Goal: Task Accomplishment & Management: Manage account settings

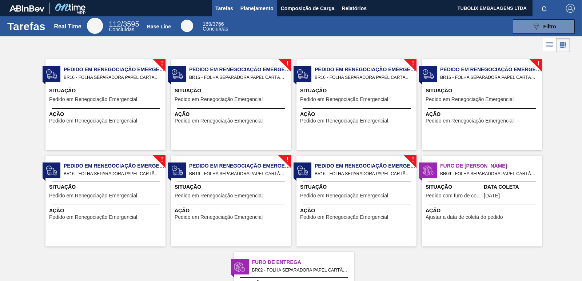
click at [268, 9] on span "Planejamento" at bounding box center [256, 8] width 33 height 9
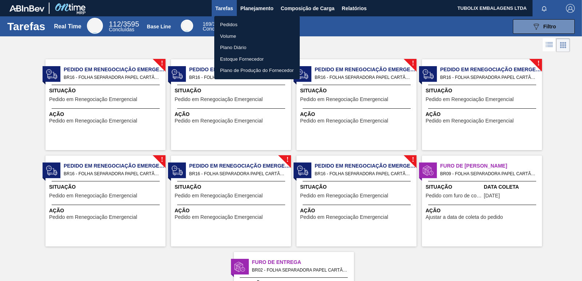
click at [237, 24] on li "Pedidos" at bounding box center [256, 25] width 85 height 12
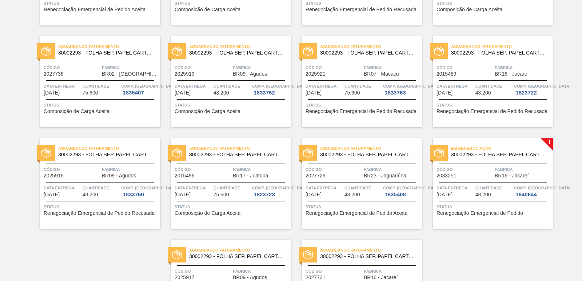
scroll to position [1124, 0]
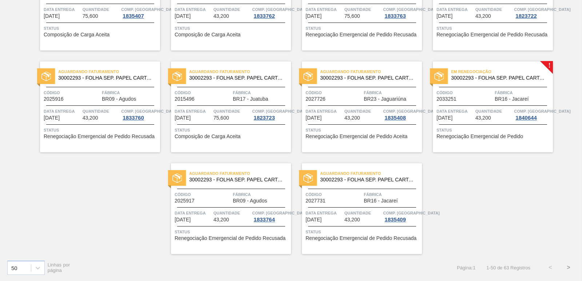
click at [498, 85] on div "Em renegociação 30002293 - FOLHA SEP. PAPEL CARTAO 1200x1000M 350g Código 20332…" at bounding box center [493, 106] width 120 height 91
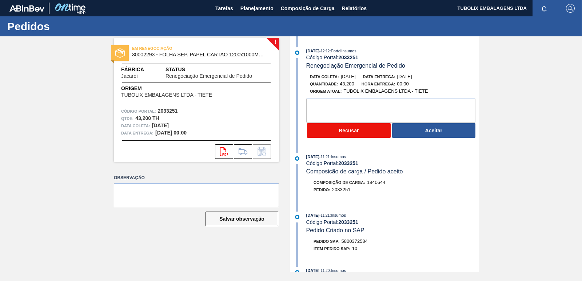
click at [378, 134] on button "Recusar" at bounding box center [349, 130] width 84 height 15
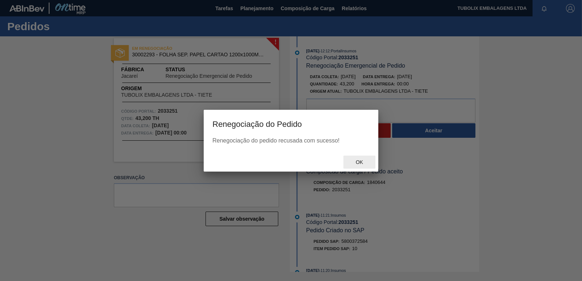
click at [358, 157] on div "Ok" at bounding box center [359, 162] width 32 height 13
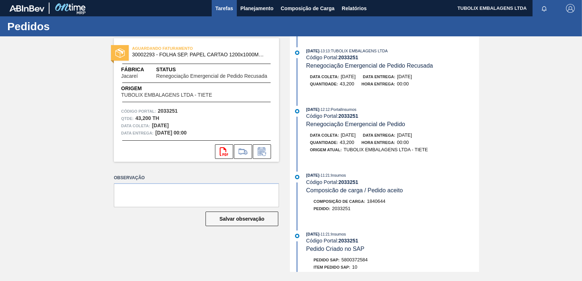
click at [226, 6] on span "Tarefas" at bounding box center [224, 8] width 18 height 9
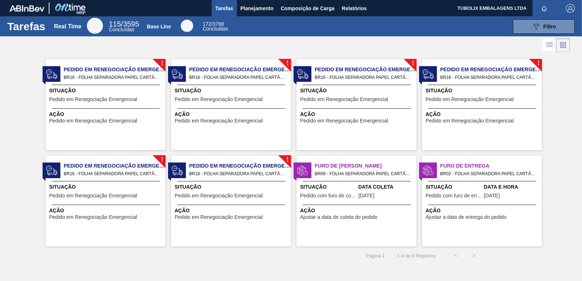
click at [112, 69] on span "Pedido em Renegociação Emergencial" at bounding box center [115, 70] width 102 height 8
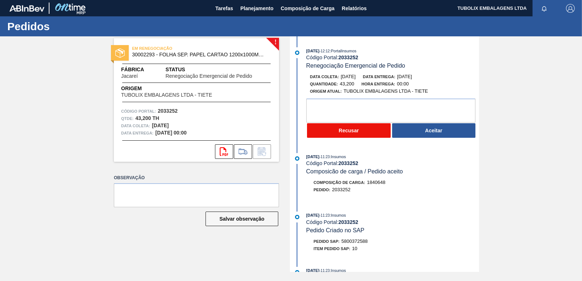
click at [351, 131] on button "Recusar" at bounding box center [349, 130] width 84 height 15
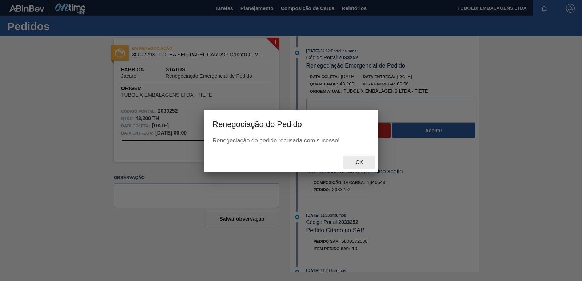
click at [352, 156] on div "Ok" at bounding box center [359, 162] width 32 height 13
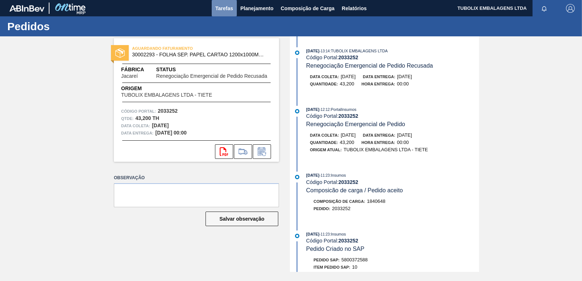
click at [226, 9] on span "Tarefas" at bounding box center [224, 8] width 18 height 9
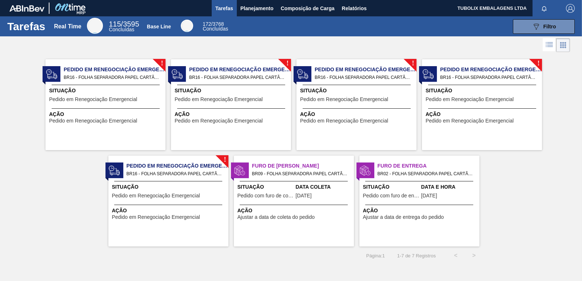
click at [157, 92] on span "Situação" at bounding box center [106, 91] width 115 height 8
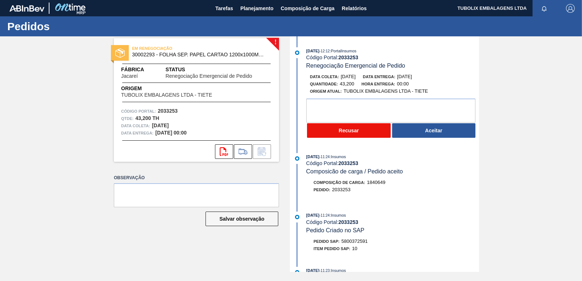
click at [344, 124] on button "Recusar" at bounding box center [349, 130] width 84 height 15
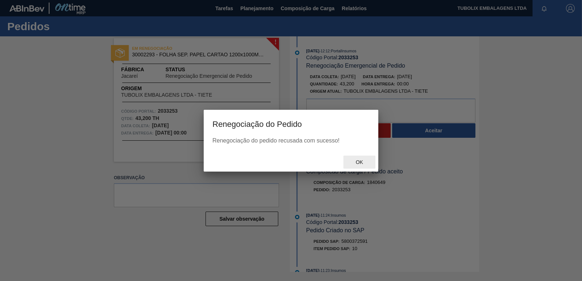
click at [364, 161] on span "Ok" at bounding box center [359, 162] width 19 height 6
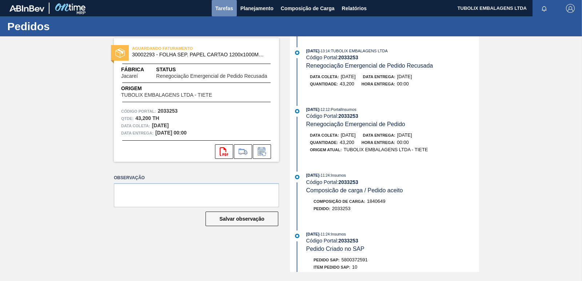
click at [223, 9] on span "Tarefas" at bounding box center [224, 8] width 18 height 9
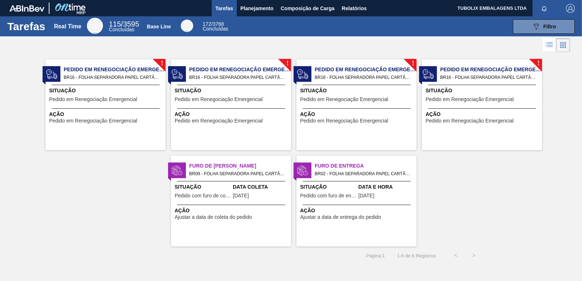
click at [126, 101] on span "Pedido em Renegociação Emergencial" at bounding box center [93, 99] width 88 height 5
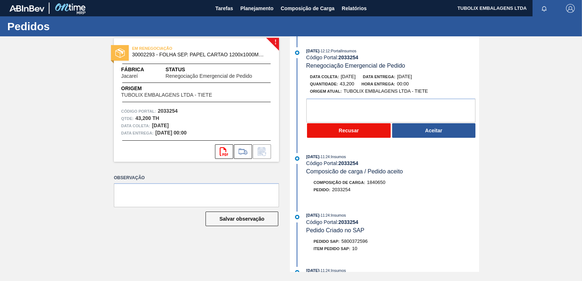
click at [325, 131] on button "Recusar" at bounding box center [349, 130] width 84 height 15
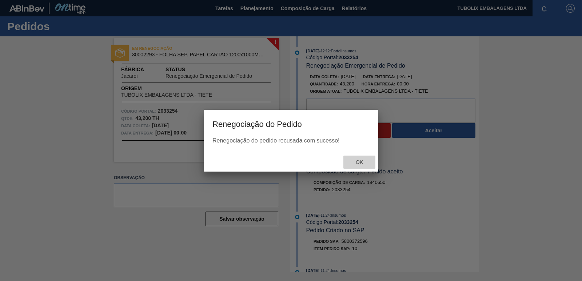
click at [362, 159] on div "Ok" at bounding box center [359, 162] width 32 height 13
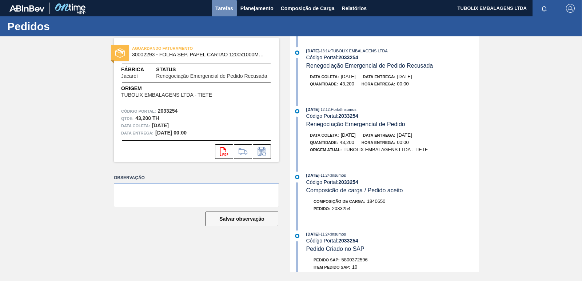
click at [226, 7] on span "Tarefas" at bounding box center [224, 8] width 18 height 9
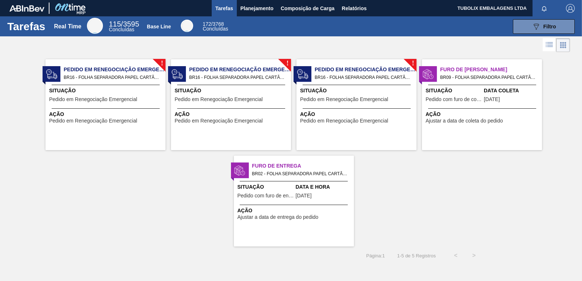
click at [133, 96] on div "Situação Pedido em Renegociação Emergencial" at bounding box center [106, 96] width 115 height 18
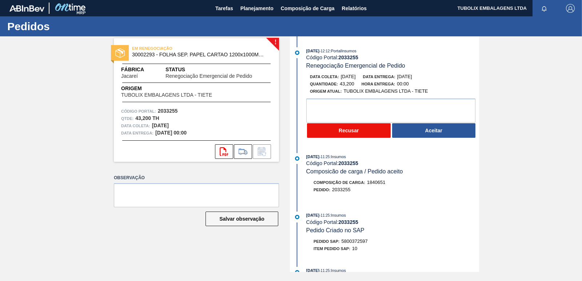
click at [352, 131] on button "Recusar" at bounding box center [349, 130] width 84 height 15
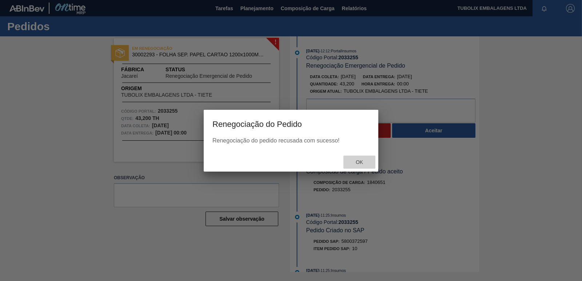
click at [356, 160] on span "Ok" at bounding box center [359, 162] width 19 height 6
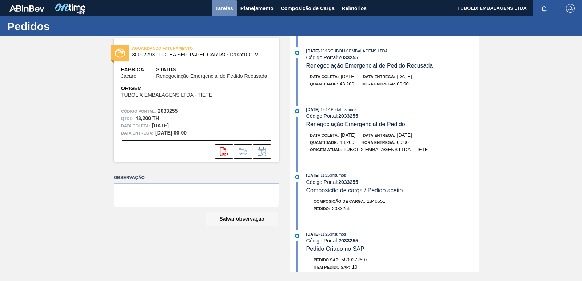
click at [217, 4] on span "Tarefas" at bounding box center [224, 8] width 18 height 9
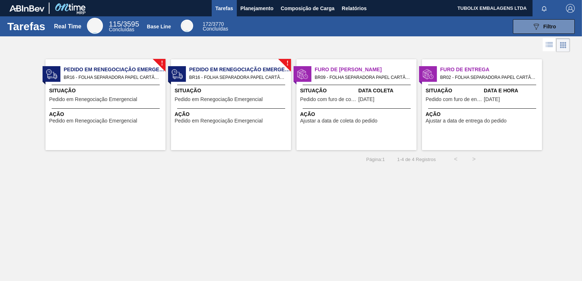
click at [111, 81] on span "BR16 - FOLHA SEPARADORA PAPEL CARTÃO Pedido - 2033256" at bounding box center [112, 77] width 96 height 8
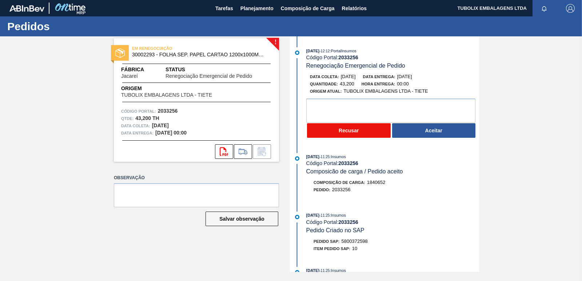
click at [332, 128] on button "Recusar" at bounding box center [349, 130] width 84 height 15
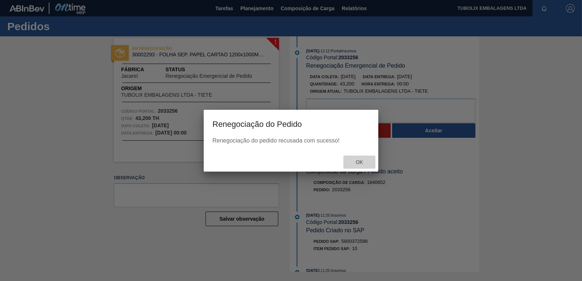
click at [355, 160] on span "Ok" at bounding box center [359, 162] width 19 height 6
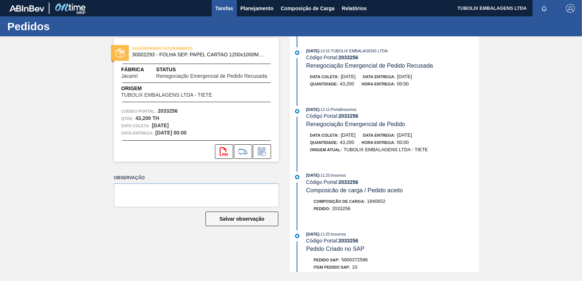
click at [225, 8] on span "Tarefas" at bounding box center [224, 8] width 18 height 9
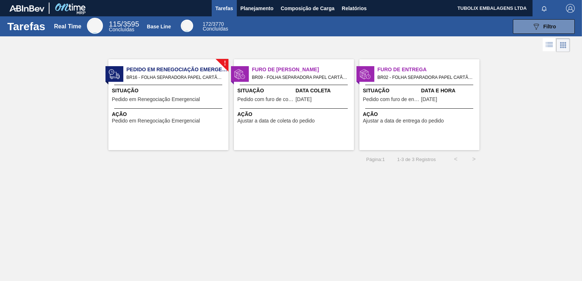
click at [174, 70] on span "Pedido em Renegociação Emergencial" at bounding box center [178, 70] width 102 height 8
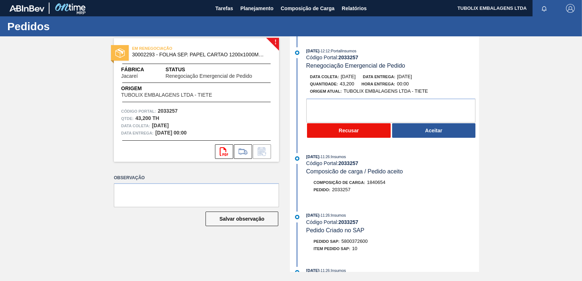
click at [341, 130] on button "Recusar" at bounding box center [349, 130] width 84 height 15
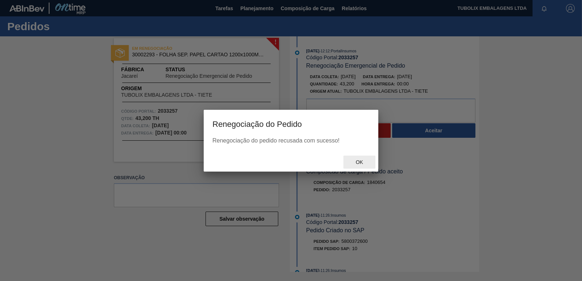
click at [359, 161] on span "Ok" at bounding box center [359, 162] width 19 height 6
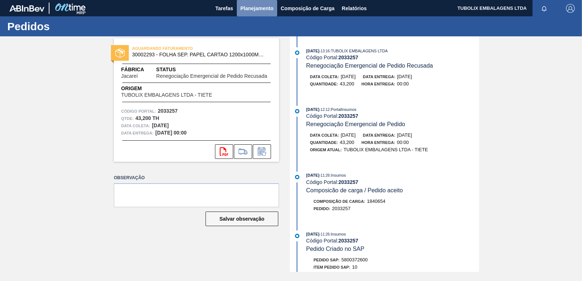
click at [256, 6] on span "Planejamento" at bounding box center [256, 8] width 33 height 9
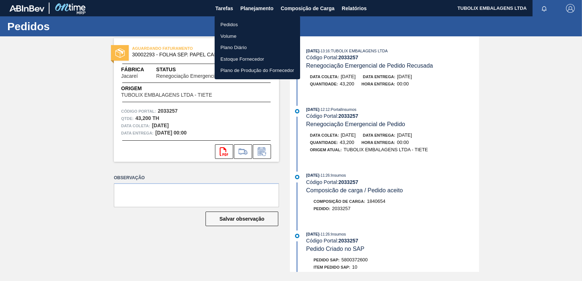
click at [237, 24] on li "Pedidos" at bounding box center [257, 25] width 85 height 12
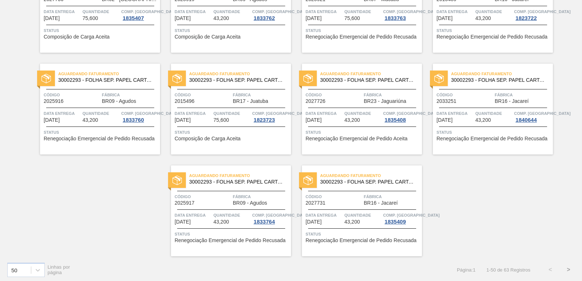
scroll to position [1124, 0]
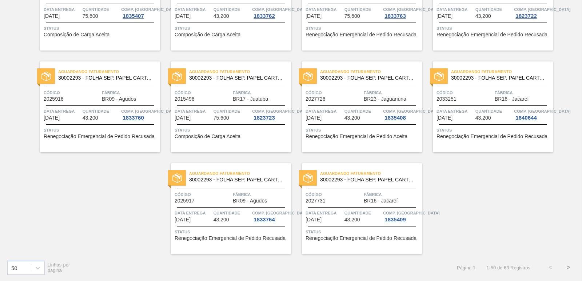
click at [566, 268] on button ">" at bounding box center [568, 268] width 18 height 18
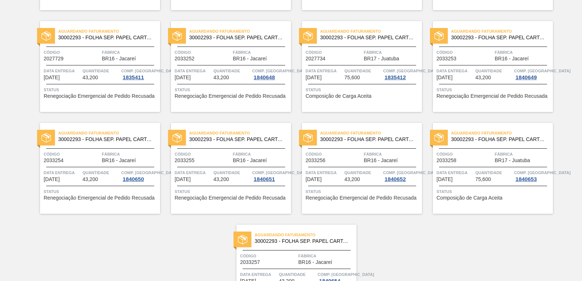
scroll to position [207, 0]
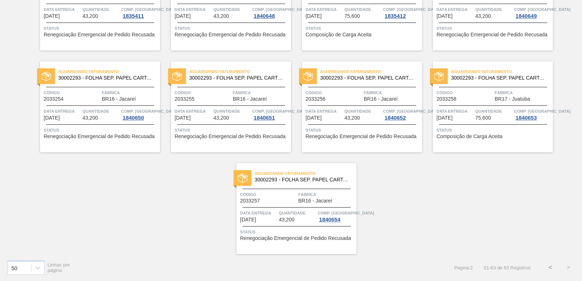
click at [548, 266] on button "<" at bounding box center [550, 268] width 18 height 18
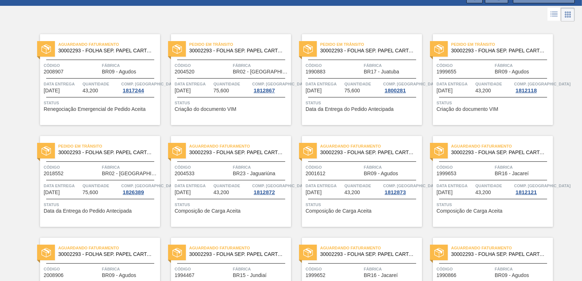
scroll to position [0, 0]
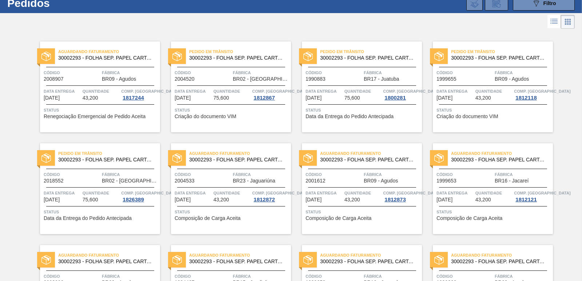
scroll to position [36, 0]
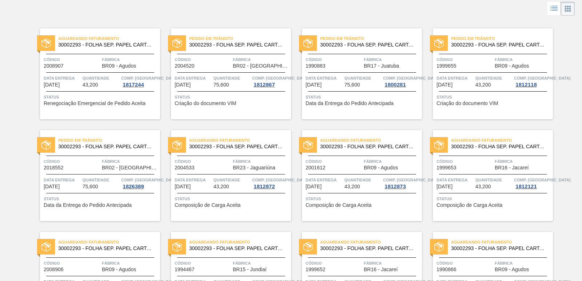
click at [233, 155] on div "Aguardando Faturamento 30002293 - FOLHA SEP. PAPEL CARTAO 1200x1000M 350g Códig…" at bounding box center [231, 175] width 120 height 91
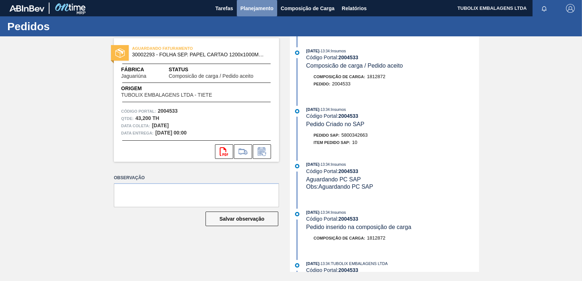
click at [251, 9] on span "Planejamento" at bounding box center [256, 8] width 33 height 9
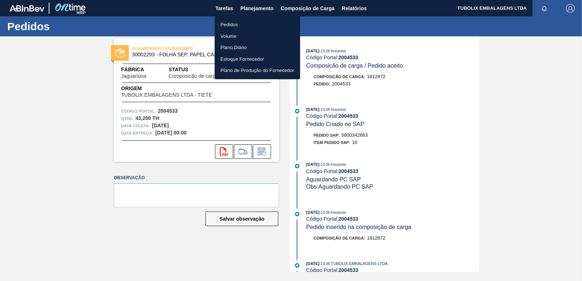
click at [234, 24] on li "Pedidos" at bounding box center [257, 25] width 85 height 12
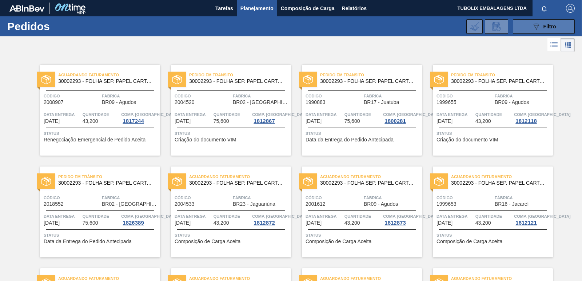
click at [543, 28] on span "Filtro" at bounding box center [549, 27] width 13 height 6
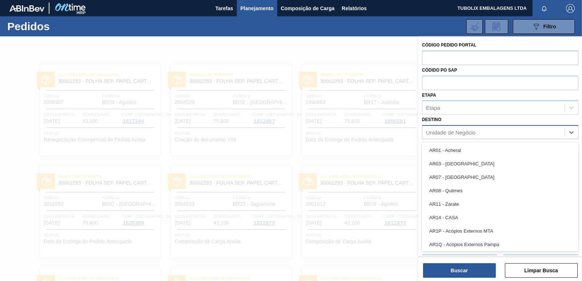
click at [464, 133] on div "Unidade de Negócio" at bounding box center [450, 132] width 49 height 6
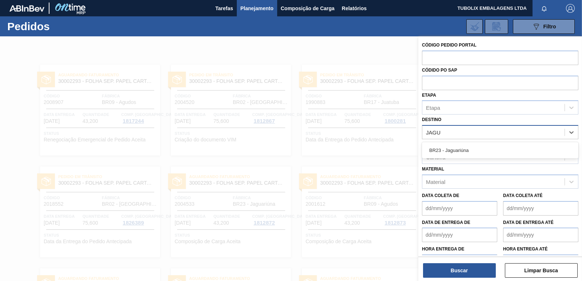
type input "JAGUA"
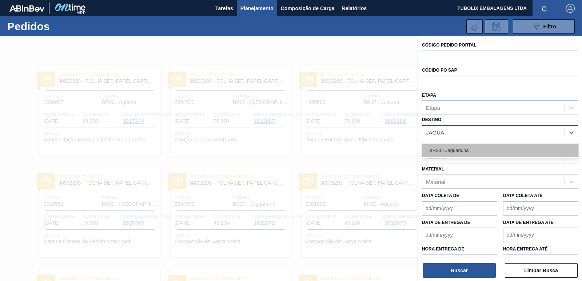
click at [450, 151] on div "BR23 - Jaguariúna" at bounding box center [500, 150] width 156 height 13
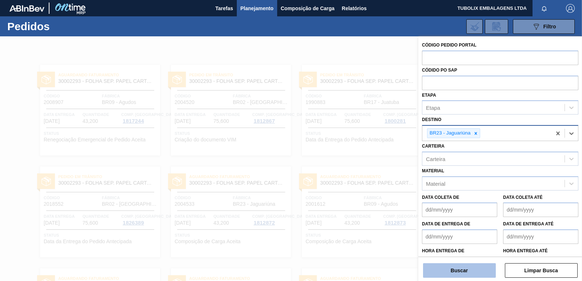
click at [477, 272] on button "Buscar" at bounding box center [459, 270] width 73 height 15
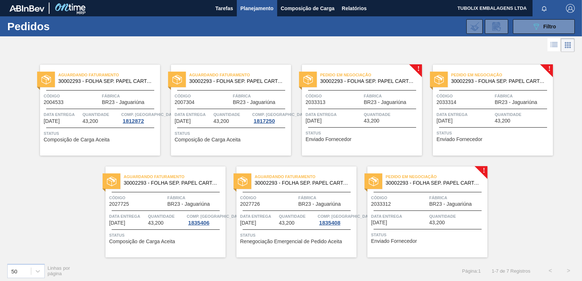
click at [378, 90] on div "Pedido em Negociação 30002293 - FOLHA SEP. PAPEL CARTAO 1200x1000M 350g Código …" at bounding box center [362, 110] width 120 height 91
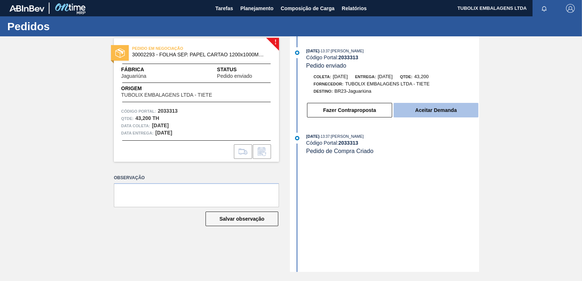
click at [416, 110] on button "Aceitar Demanda" at bounding box center [436, 110] width 85 height 15
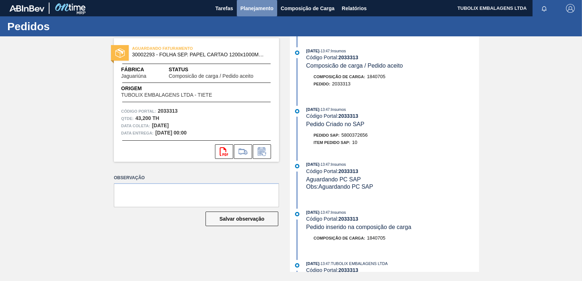
click at [258, 8] on span "Planejamento" at bounding box center [256, 8] width 33 height 9
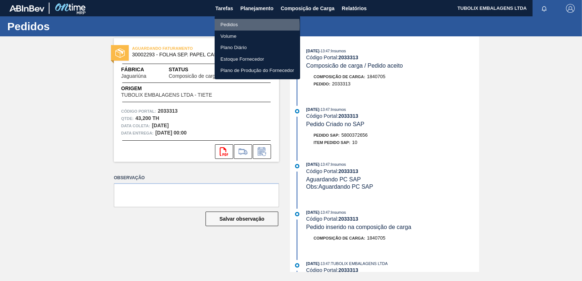
click at [223, 26] on li "Pedidos" at bounding box center [257, 25] width 85 height 12
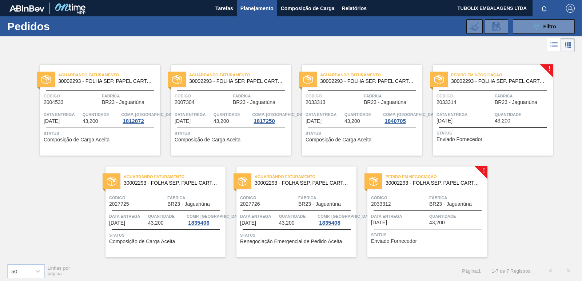
click at [451, 95] on span "Código" at bounding box center [464, 95] width 56 height 7
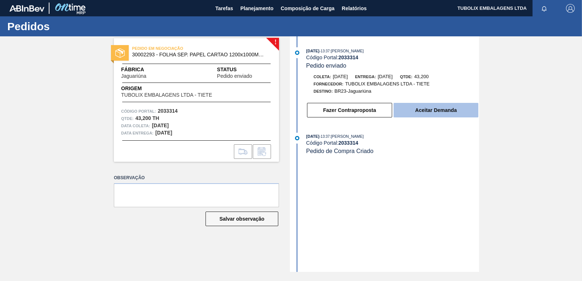
click at [417, 109] on button "Aceitar Demanda" at bounding box center [436, 110] width 85 height 15
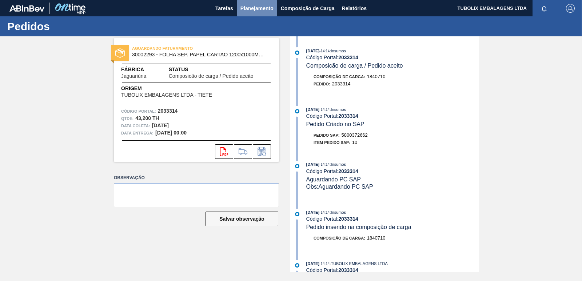
click at [250, 10] on span "Planejamento" at bounding box center [256, 8] width 33 height 9
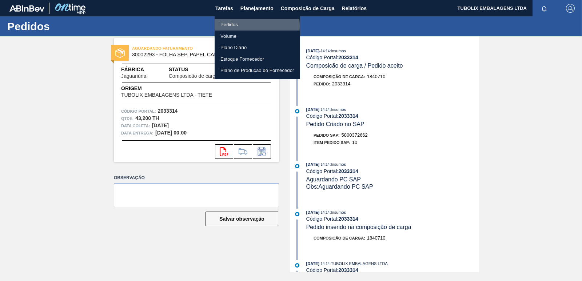
click at [236, 26] on li "Pedidos" at bounding box center [257, 25] width 85 height 12
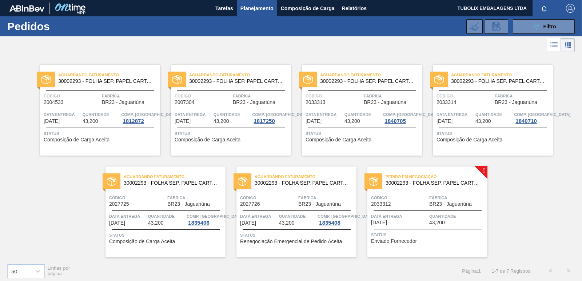
click at [402, 171] on div "Pedido em Negociação 30002293 - FOLHA SEP. PAPEL CARTAO 1200x1000M 350g Código …" at bounding box center [427, 212] width 120 height 91
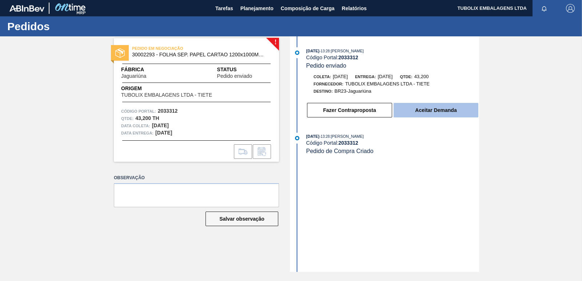
click at [422, 116] on button "Aceitar Demanda" at bounding box center [436, 110] width 85 height 15
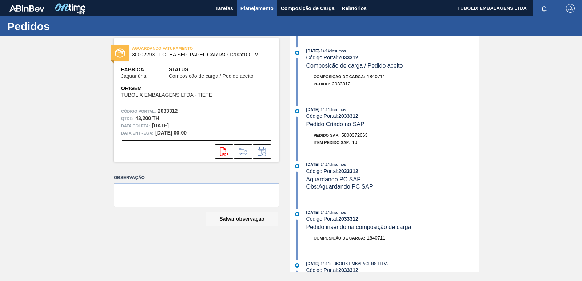
click at [265, 13] on button "Planejamento" at bounding box center [257, 8] width 40 height 16
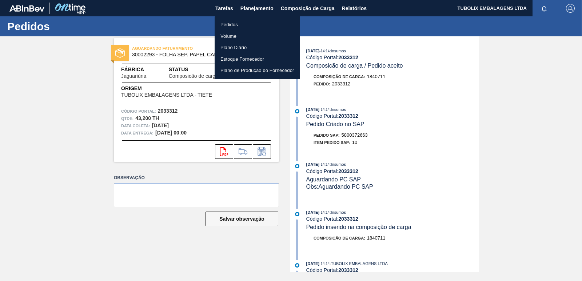
click at [239, 21] on li "Pedidos" at bounding box center [257, 25] width 85 height 12
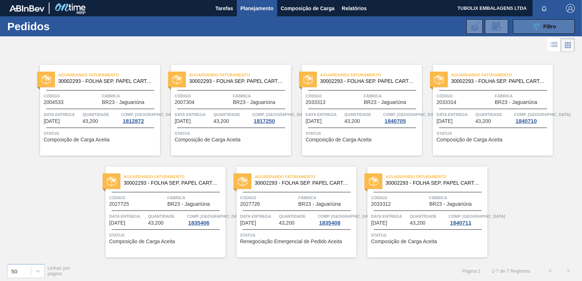
click at [523, 26] on button "089F7B8B-B2A5-4AFE-B5C0-19BA573D28AC Filtro" at bounding box center [544, 26] width 62 height 15
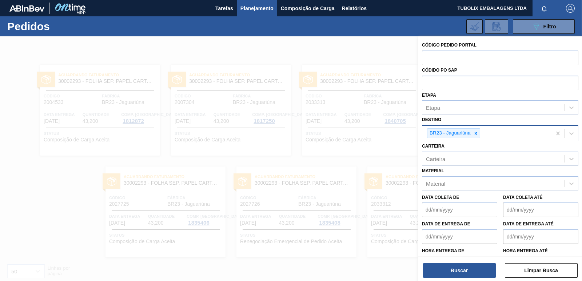
drag, startPoint x: 476, startPoint y: 131, endPoint x: 473, endPoint y: 138, distance: 7.5
click at [475, 132] on icon at bounding box center [475, 133] width 5 height 5
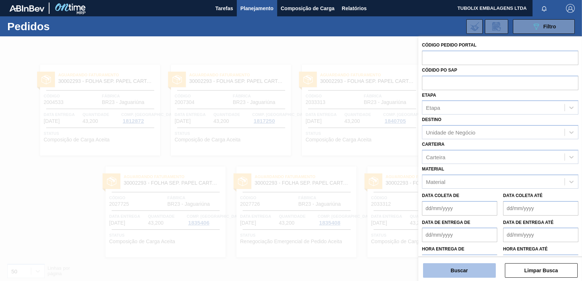
click at [454, 273] on button "Buscar" at bounding box center [459, 270] width 73 height 15
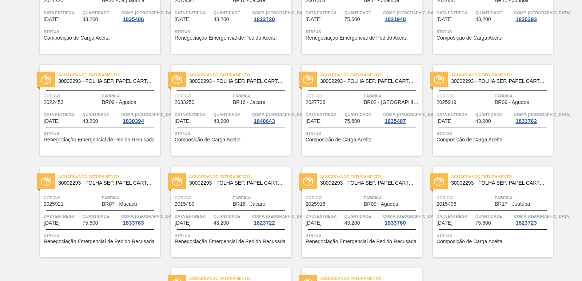
scroll to position [1124, 0]
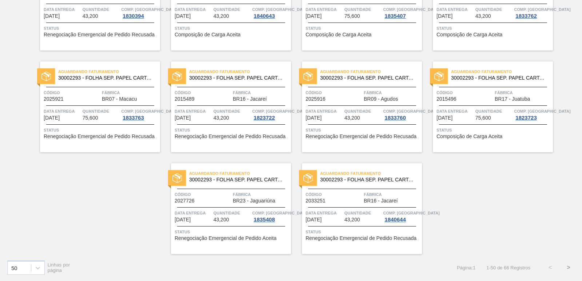
click at [567, 266] on button ">" at bounding box center [568, 268] width 18 height 18
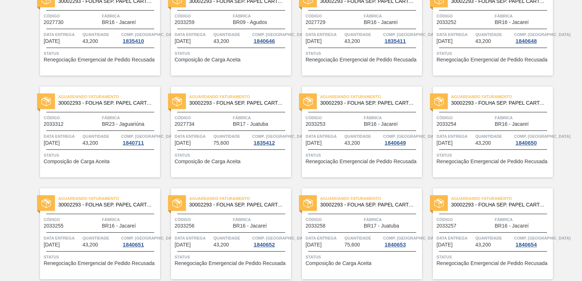
scroll to position [207, 0]
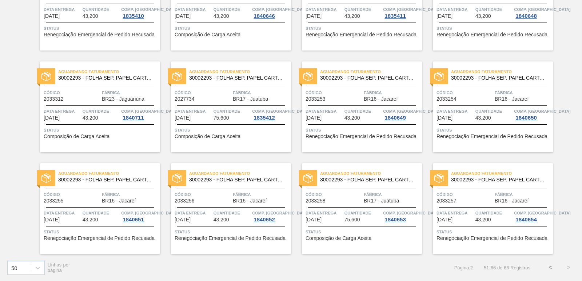
click at [549, 266] on button "<" at bounding box center [550, 268] width 18 height 18
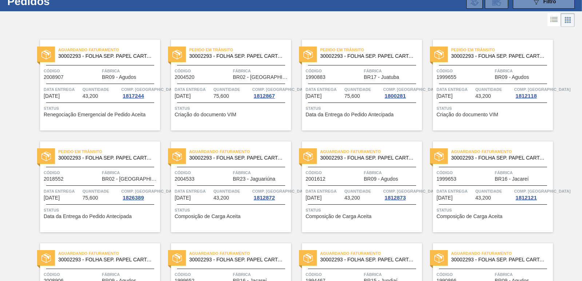
scroll to position [0, 0]
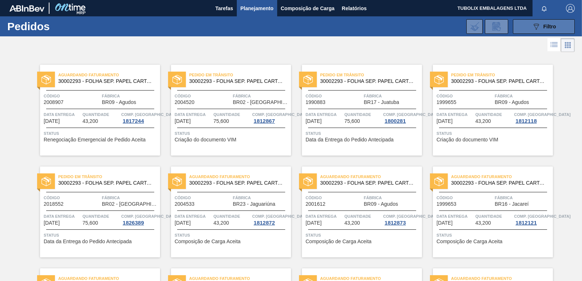
click at [530, 27] on button "089F7B8B-B2A5-4AFE-B5C0-19BA573D28AC Filtro" at bounding box center [544, 26] width 62 height 15
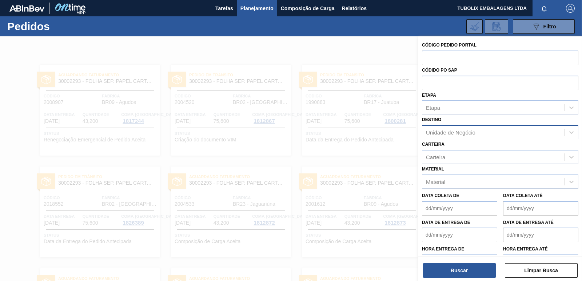
click at [448, 131] on div "Unidade de Negócio" at bounding box center [450, 132] width 49 height 6
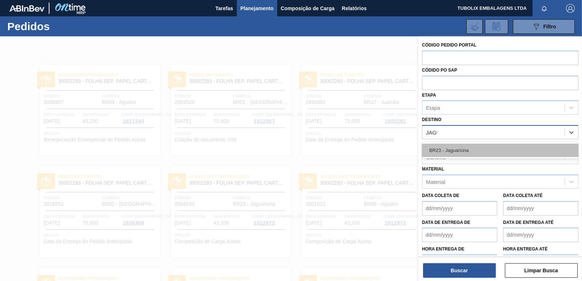
type input "JAGUA"
click at [452, 151] on div "BR23 - Jaguariúna" at bounding box center [500, 150] width 156 height 13
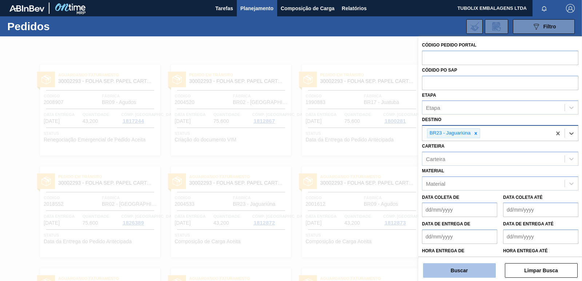
click at [474, 263] on button "Buscar" at bounding box center [459, 270] width 73 height 15
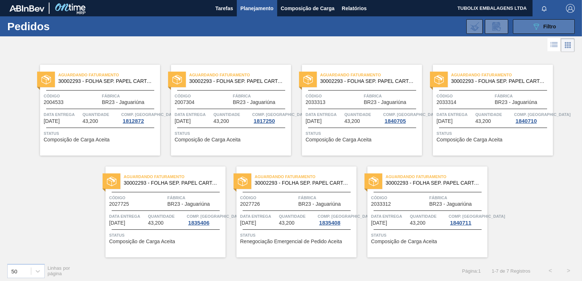
click at [529, 26] on button "089F7B8B-B2A5-4AFE-B5C0-19BA573D28AC Filtro" at bounding box center [544, 26] width 62 height 15
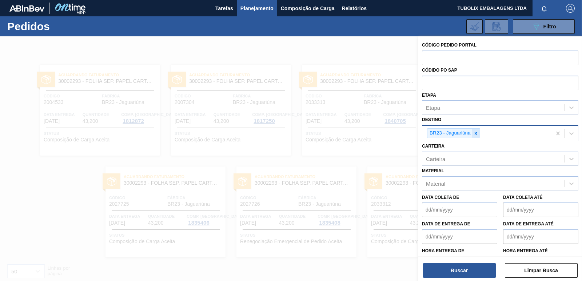
click at [475, 133] on icon at bounding box center [475, 133] width 5 height 5
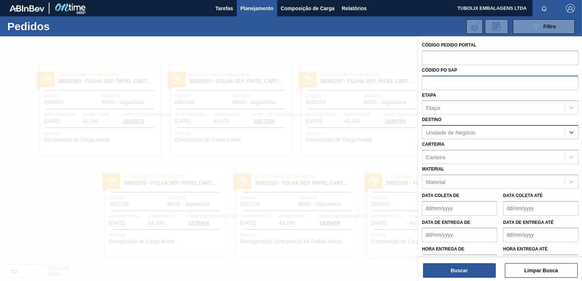
click at [434, 83] on input "text" at bounding box center [500, 83] width 156 height 14
paste input "5800344853"
type input "5800344853"
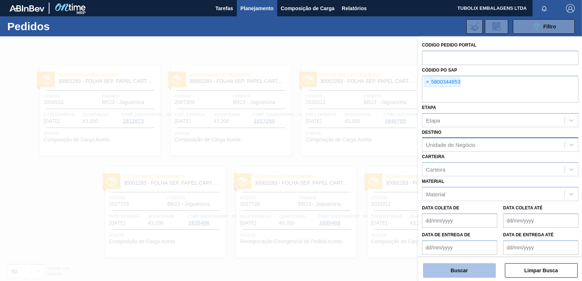
click at [463, 272] on button "Buscar" at bounding box center [459, 270] width 73 height 15
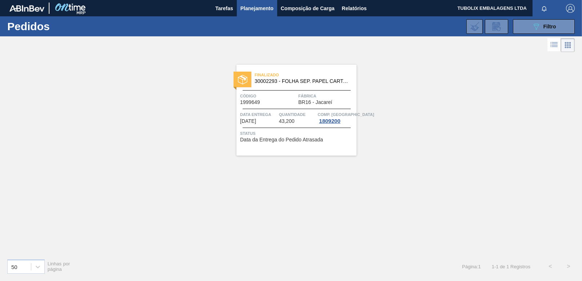
click at [280, 82] on span "30002293 - FOLHA SEP. PAPEL CARTAO 1200x1000M 350g" at bounding box center [303, 81] width 96 height 5
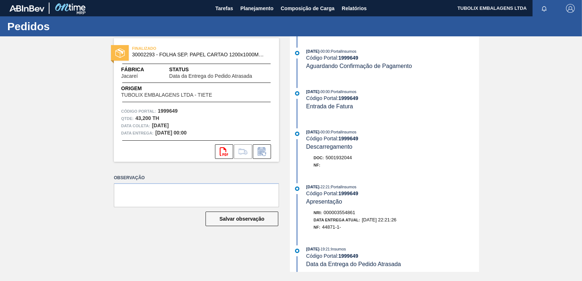
scroll to position [145, 0]
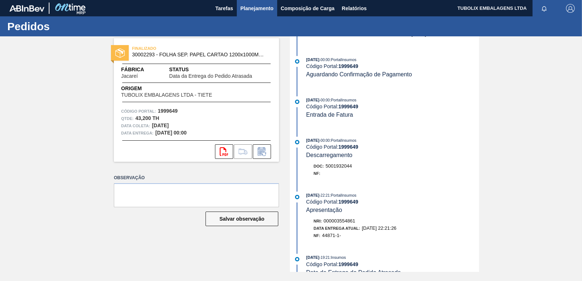
click at [262, 11] on span "Planejamento" at bounding box center [256, 8] width 33 height 9
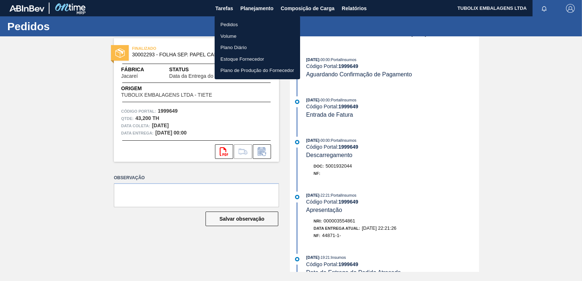
click at [226, 27] on li "Pedidos" at bounding box center [257, 25] width 85 height 12
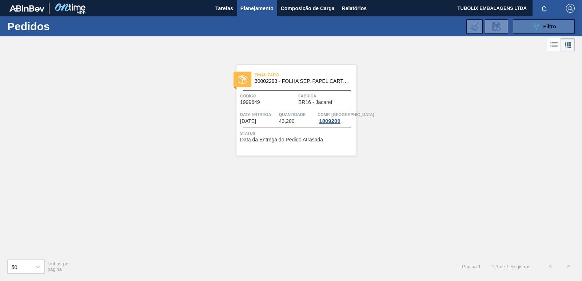
click at [538, 27] on icon "089F7B8B-B2A5-4AFE-B5C0-19BA573D28AC" at bounding box center [536, 26] width 9 height 9
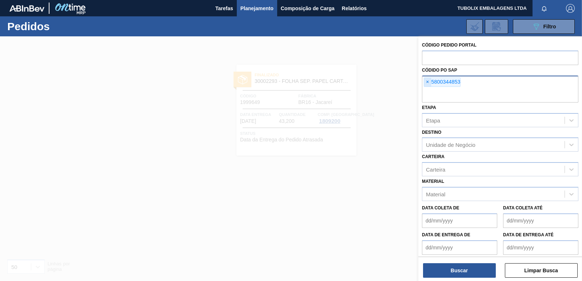
click at [428, 82] on span "×" at bounding box center [427, 82] width 7 height 9
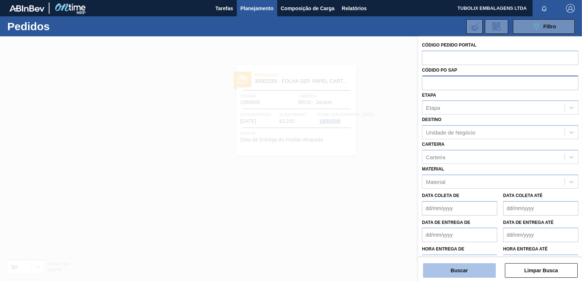
click at [483, 264] on button "Buscar" at bounding box center [459, 270] width 73 height 15
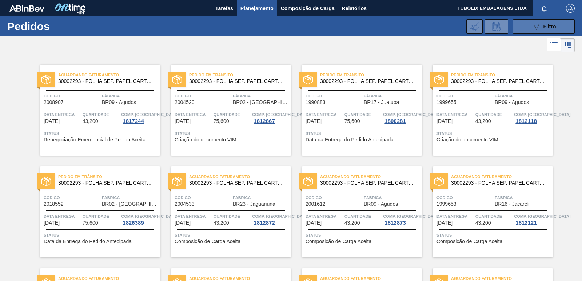
click at [535, 31] on icon "089F7B8B-B2A5-4AFE-B5C0-19BA573D28AC" at bounding box center [536, 26] width 9 height 9
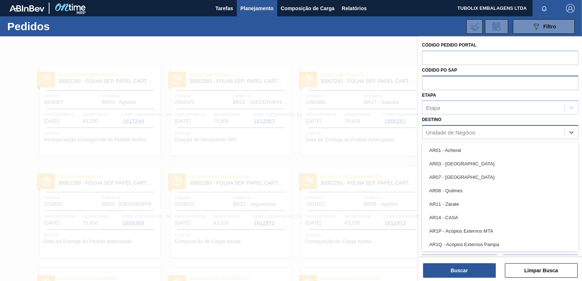
click at [460, 132] on div "Unidade de Negócio" at bounding box center [450, 132] width 49 height 6
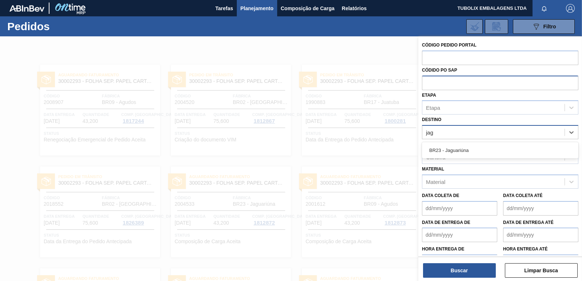
type input "jagu"
click at [451, 147] on div "BR23 - Jaguariúna" at bounding box center [500, 150] width 156 height 13
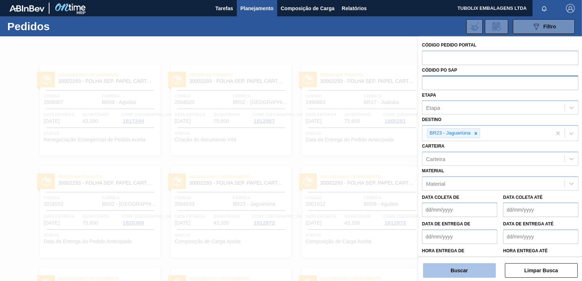
click at [473, 270] on button "Buscar" at bounding box center [459, 270] width 73 height 15
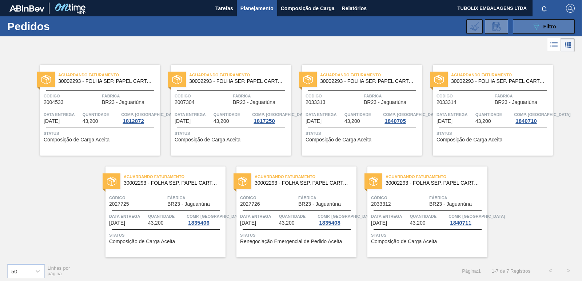
click at [528, 31] on button "089F7B8B-B2A5-4AFE-B5C0-19BA573D28AC Filtro" at bounding box center [544, 26] width 62 height 15
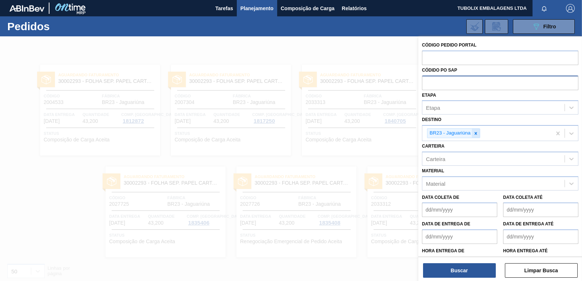
click at [474, 131] on icon at bounding box center [475, 133] width 5 height 5
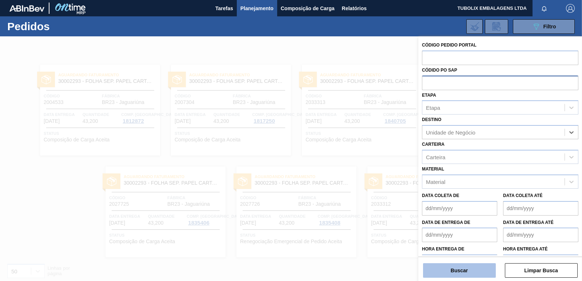
click at [462, 268] on button "Buscar" at bounding box center [459, 270] width 73 height 15
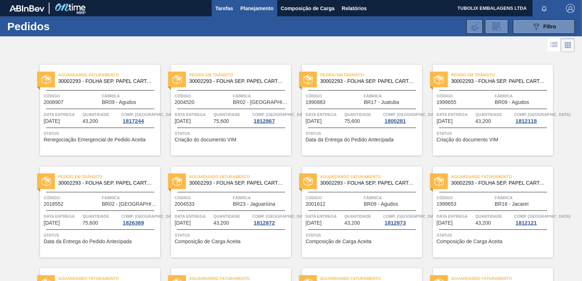
click at [226, 7] on span "Tarefas" at bounding box center [224, 8] width 18 height 9
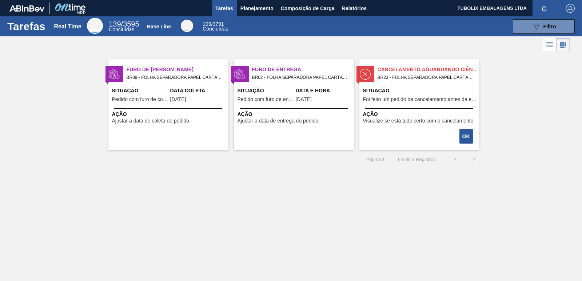
click at [426, 89] on span "Situação" at bounding box center [420, 91] width 115 height 8
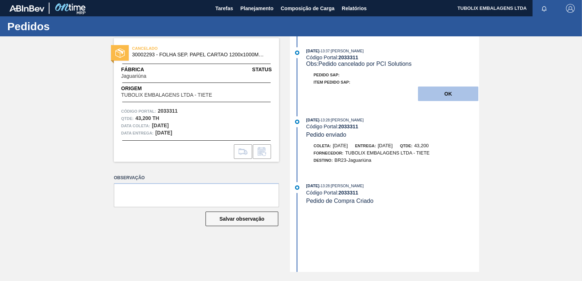
click at [450, 93] on button "OK" at bounding box center [448, 94] width 60 height 15
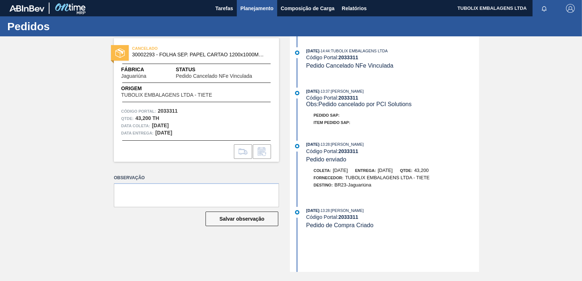
click at [258, 7] on span "Planejamento" at bounding box center [256, 8] width 33 height 9
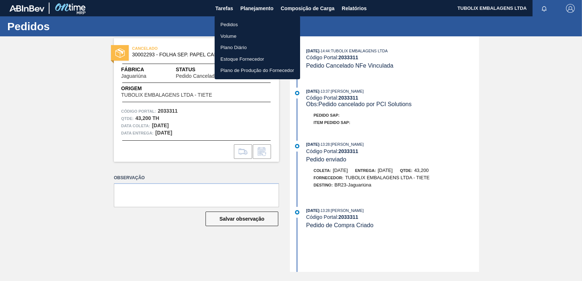
click at [238, 25] on li "Pedidos" at bounding box center [257, 25] width 85 height 12
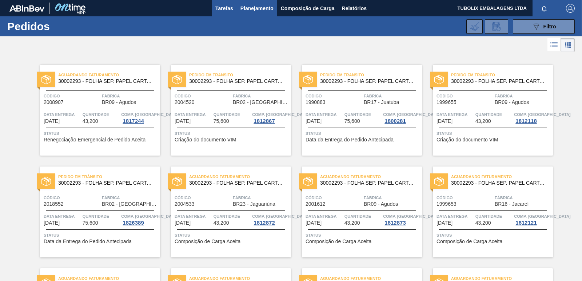
click at [225, 5] on span "Tarefas" at bounding box center [224, 8] width 18 height 9
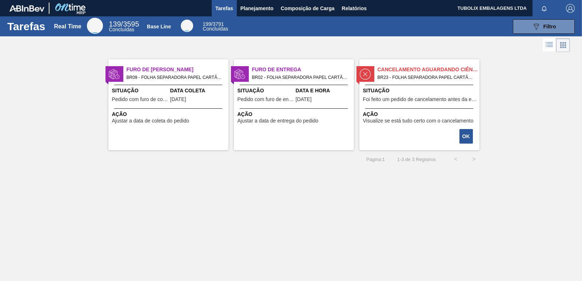
click at [426, 80] on span "BR23 - FOLHA SEPARADORA PAPEL CARTÃO Pedido - 2033311" at bounding box center [426, 77] width 96 height 8
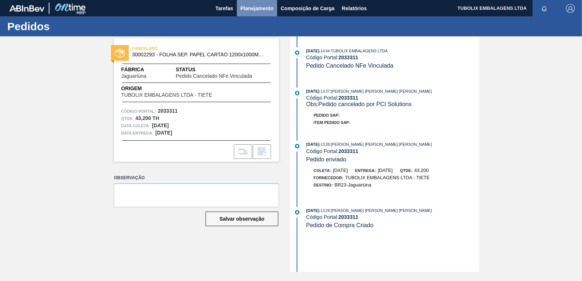
click at [263, 11] on span "Planejamento" at bounding box center [256, 8] width 33 height 9
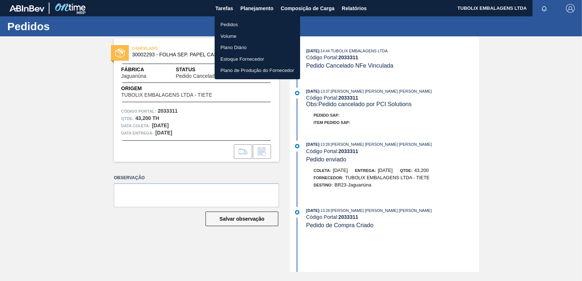
click at [238, 23] on li "Pedidos" at bounding box center [257, 25] width 85 height 12
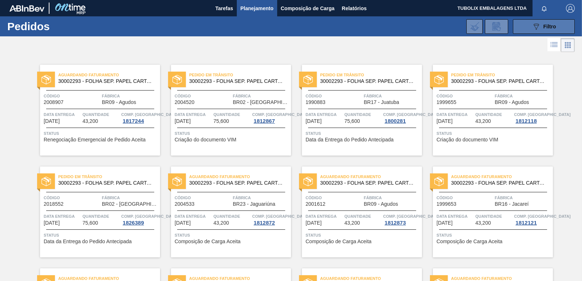
click at [544, 21] on button "089F7B8B-B2A5-4AFE-B5C0-19BA573D28AC Filtro" at bounding box center [544, 26] width 62 height 15
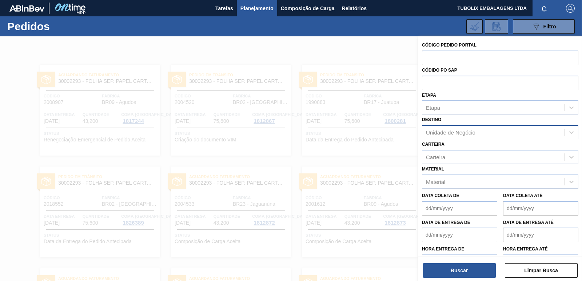
click at [462, 133] on div "Unidade de Negócio" at bounding box center [450, 132] width 49 height 6
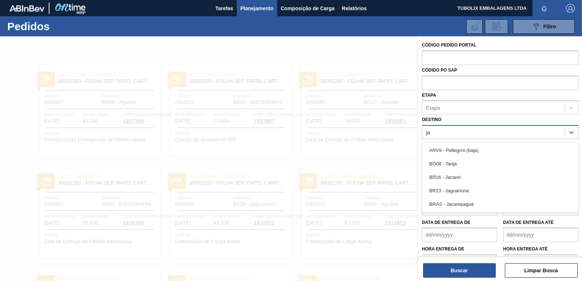
type input "jag"
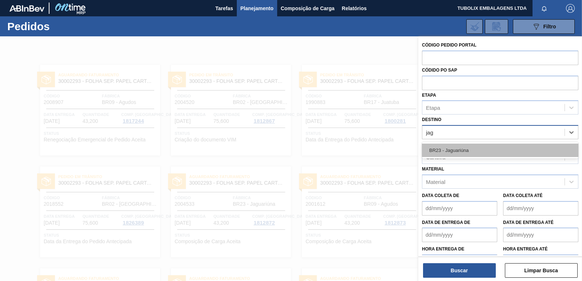
click at [459, 150] on div "BR23 - Jaguariúna" at bounding box center [500, 150] width 156 height 13
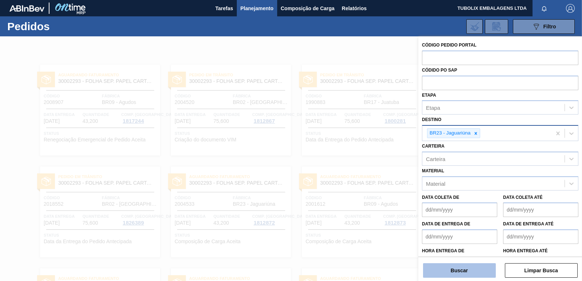
click at [482, 271] on button "Buscar" at bounding box center [459, 270] width 73 height 15
